Goal: Information Seeking & Learning: Learn about a topic

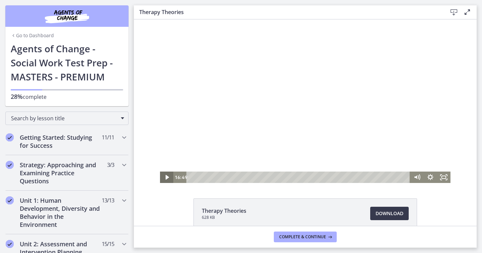
click at [166, 176] on icon "Play Video" at bounding box center [167, 177] width 3 height 5
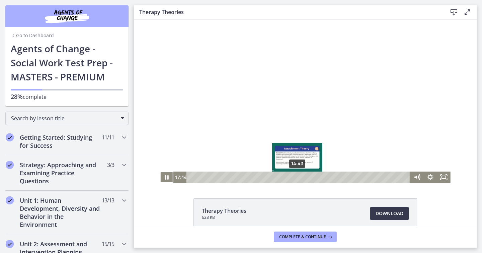
click at [295, 177] on div "14:43" at bounding box center [298, 176] width 215 height 11
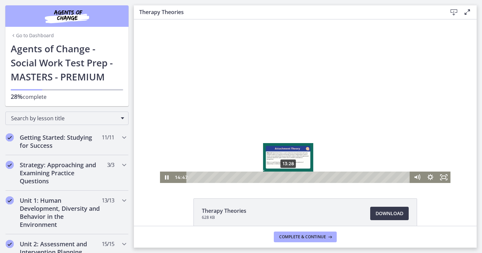
click at [286, 177] on div "13:28" at bounding box center [298, 176] width 215 height 11
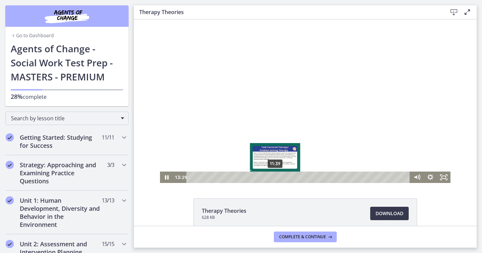
click at [273, 178] on div "11:39" at bounding box center [298, 176] width 215 height 11
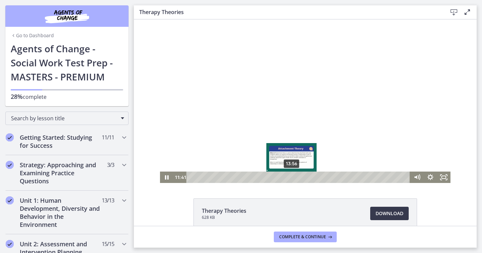
click at [289, 175] on div "13:56" at bounding box center [298, 176] width 215 height 11
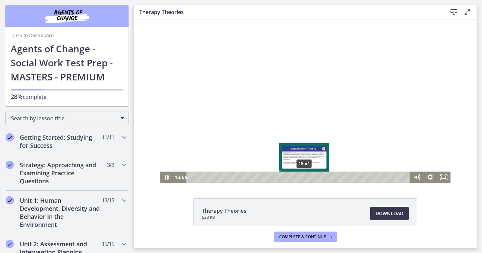
click at [302, 175] on div "15:41" at bounding box center [298, 176] width 215 height 11
click at [298, 178] on div "15:11" at bounding box center [298, 176] width 215 height 11
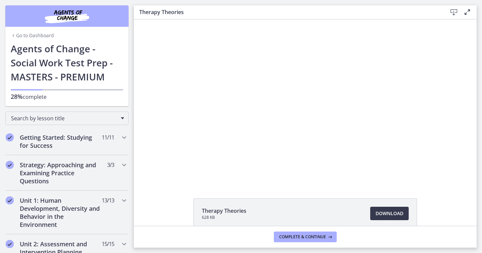
click at [457, 114] on div "Click for sound @keyframes VOLUME_SMALL_WAVE_FLASH { 0% { opacity: 0; } 33% { o…" at bounding box center [305, 100] width 343 height 163
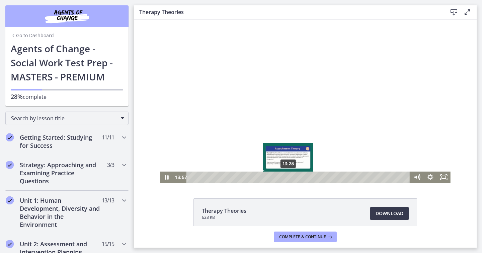
click at [286, 178] on div "13:28" at bounding box center [298, 176] width 215 height 11
click at [281, 177] on div "12:49" at bounding box center [298, 176] width 215 height 11
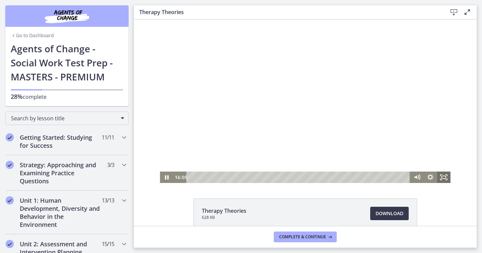
click at [442, 176] on icon "Fullscreen" at bounding box center [443, 176] width 13 height 11
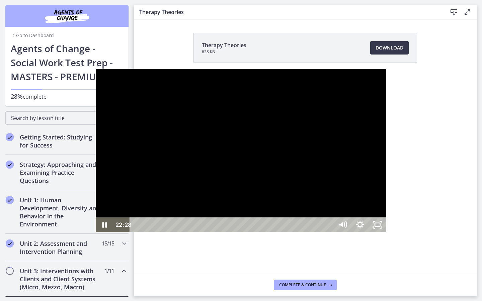
click at [106, 100] on div at bounding box center [241, 150] width 290 height 163
